Goal: Task Accomplishment & Management: Manage account settings

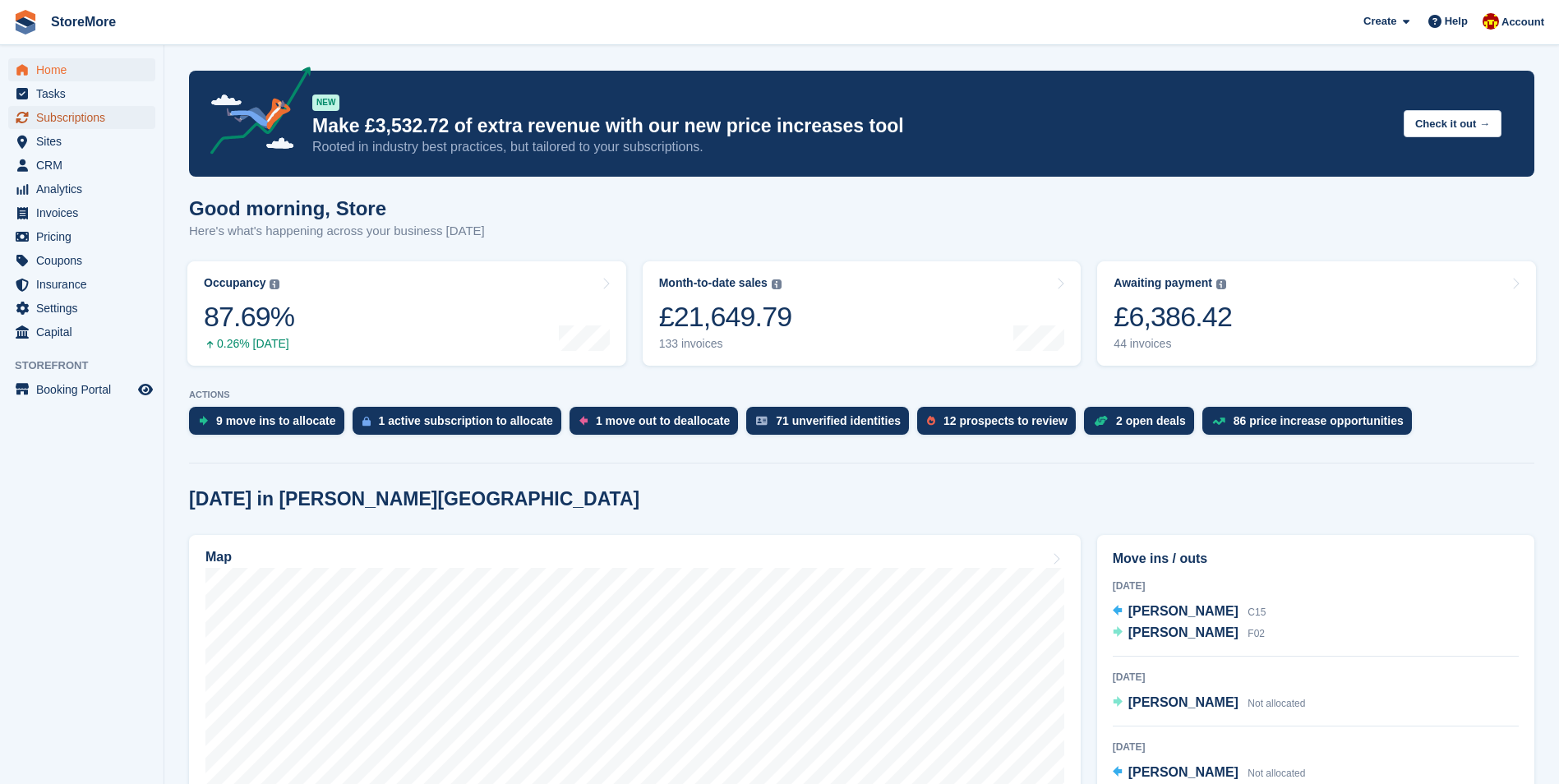
click at [93, 117] on span "Subscriptions" at bounding box center [85, 117] width 99 height 23
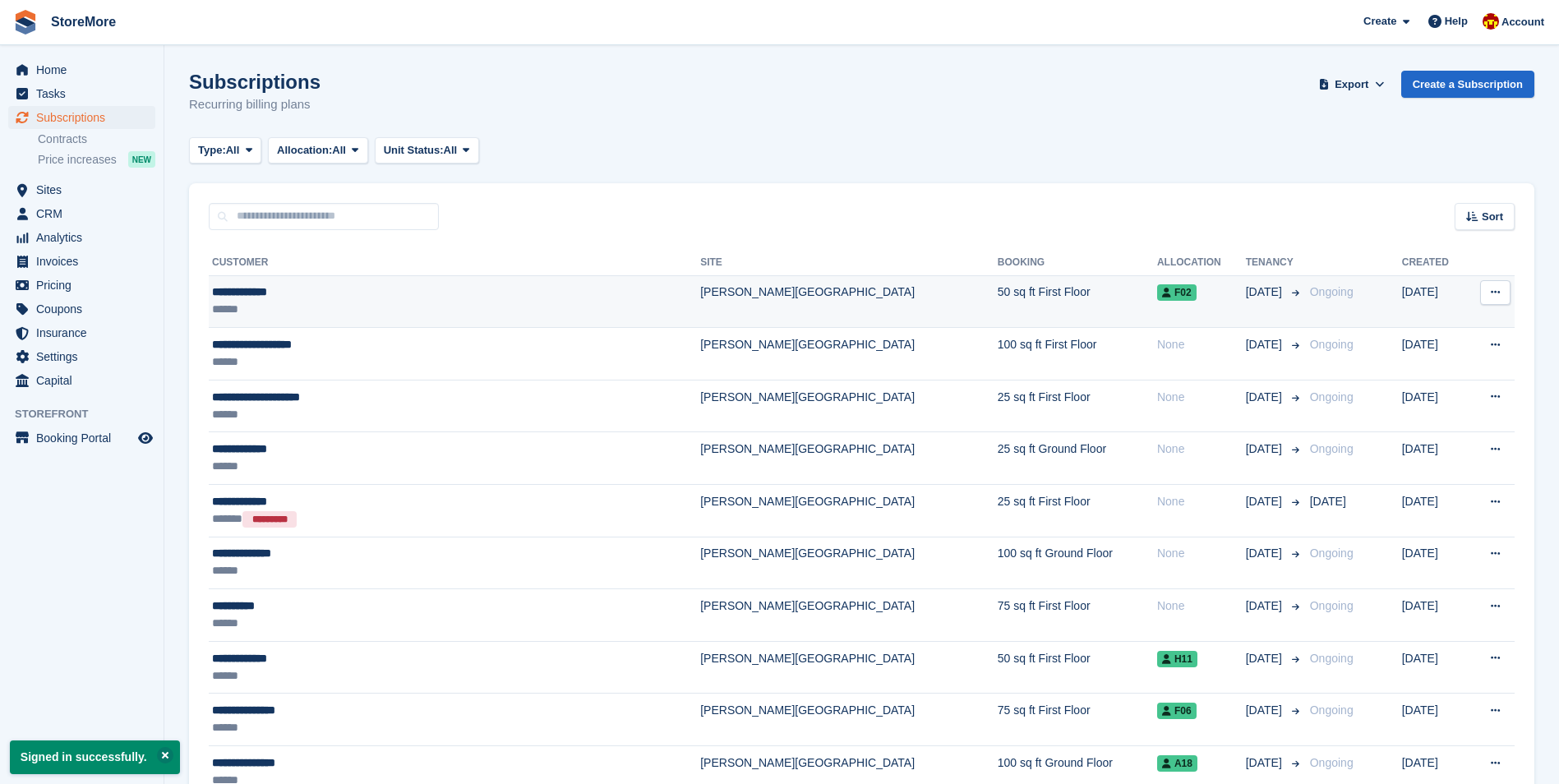
click at [386, 288] on div "**********" at bounding box center [388, 292] width 352 height 17
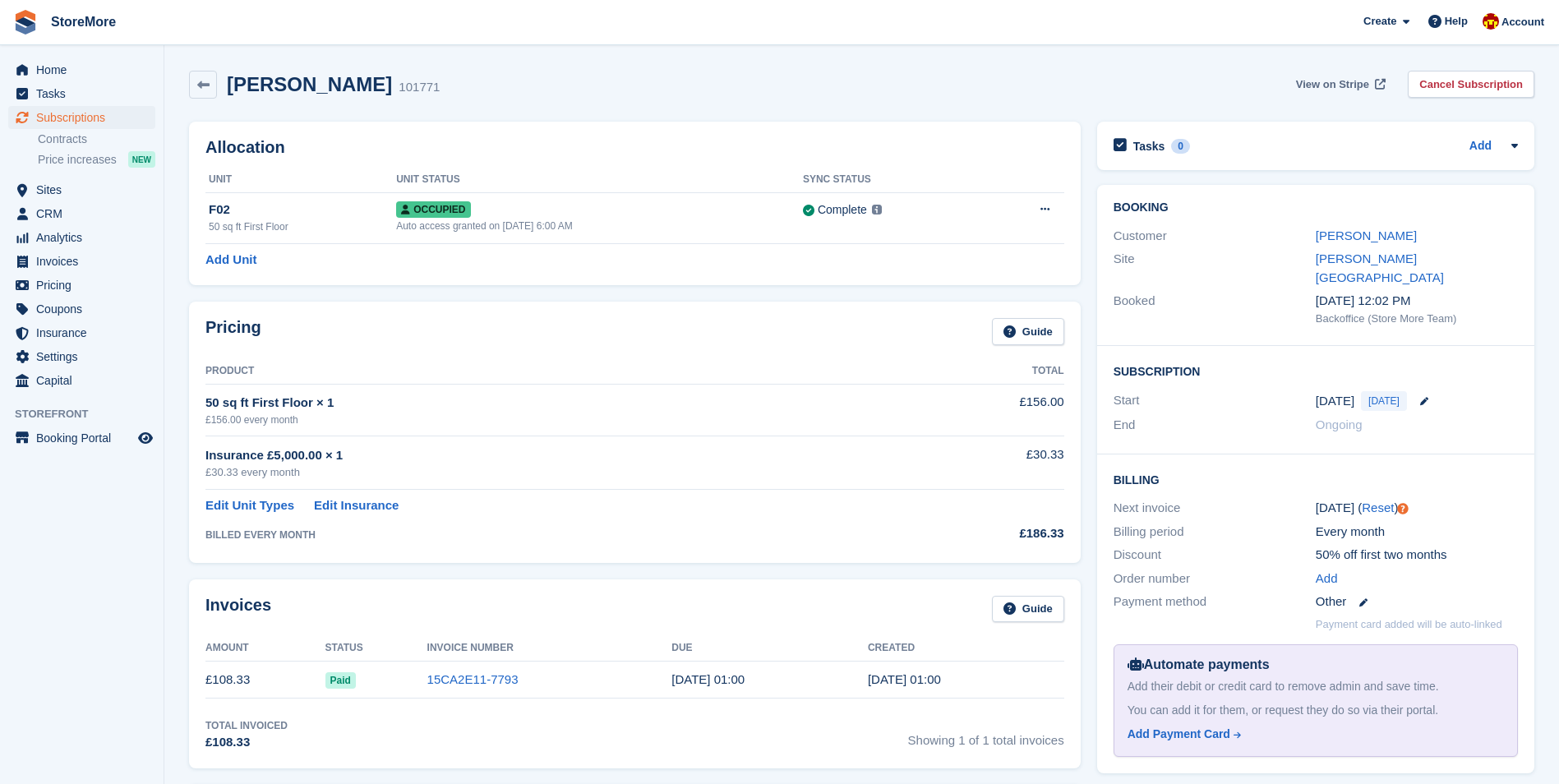
click at [1337, 82] on span "View on Stripe" at bounding box center [1333, 84] width 73 height 16
